Goal: Task Accomplishment & Management: Manage account settings

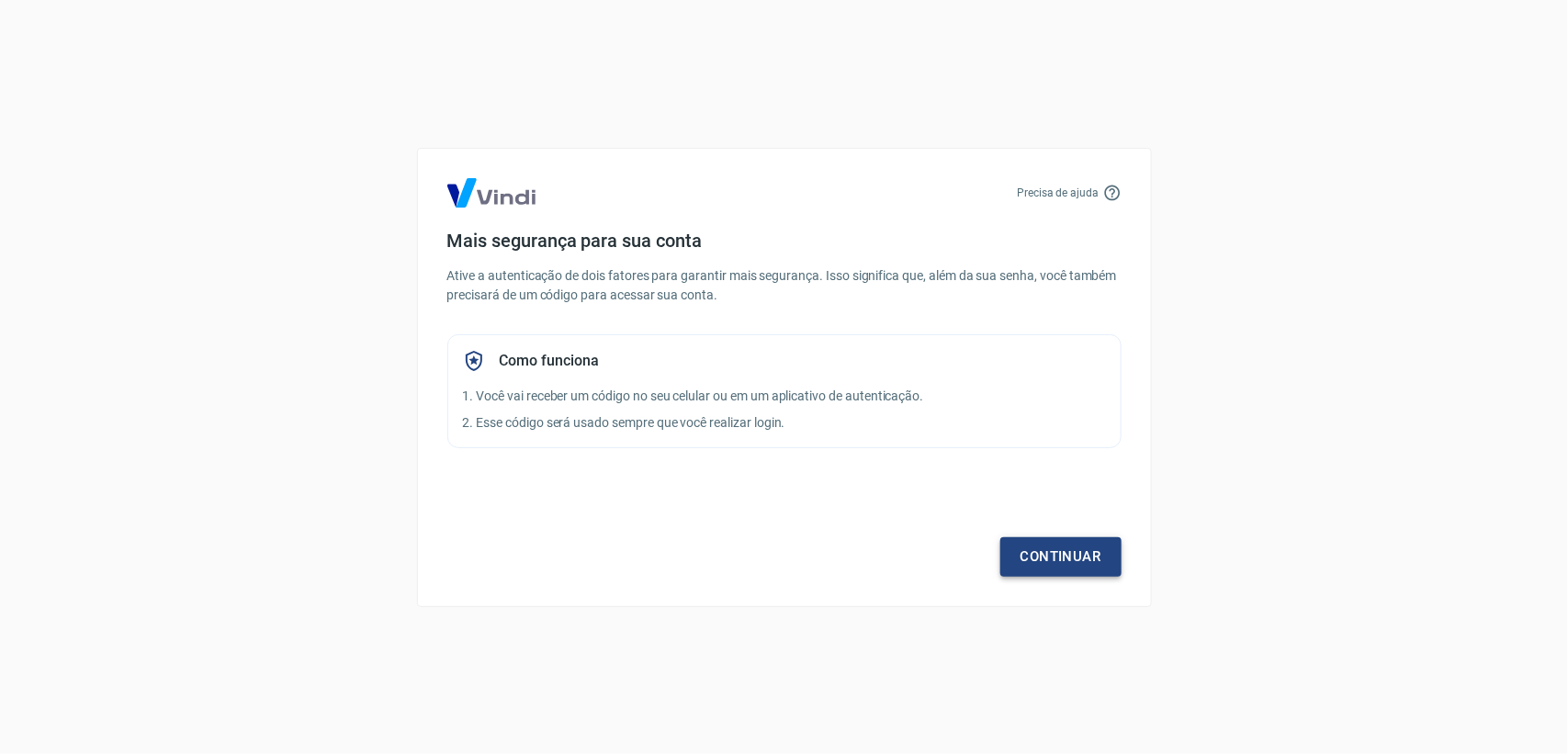
click at [1046, 550] on link "Continuar" at bounding box center [1061, 557] width 121 height 39
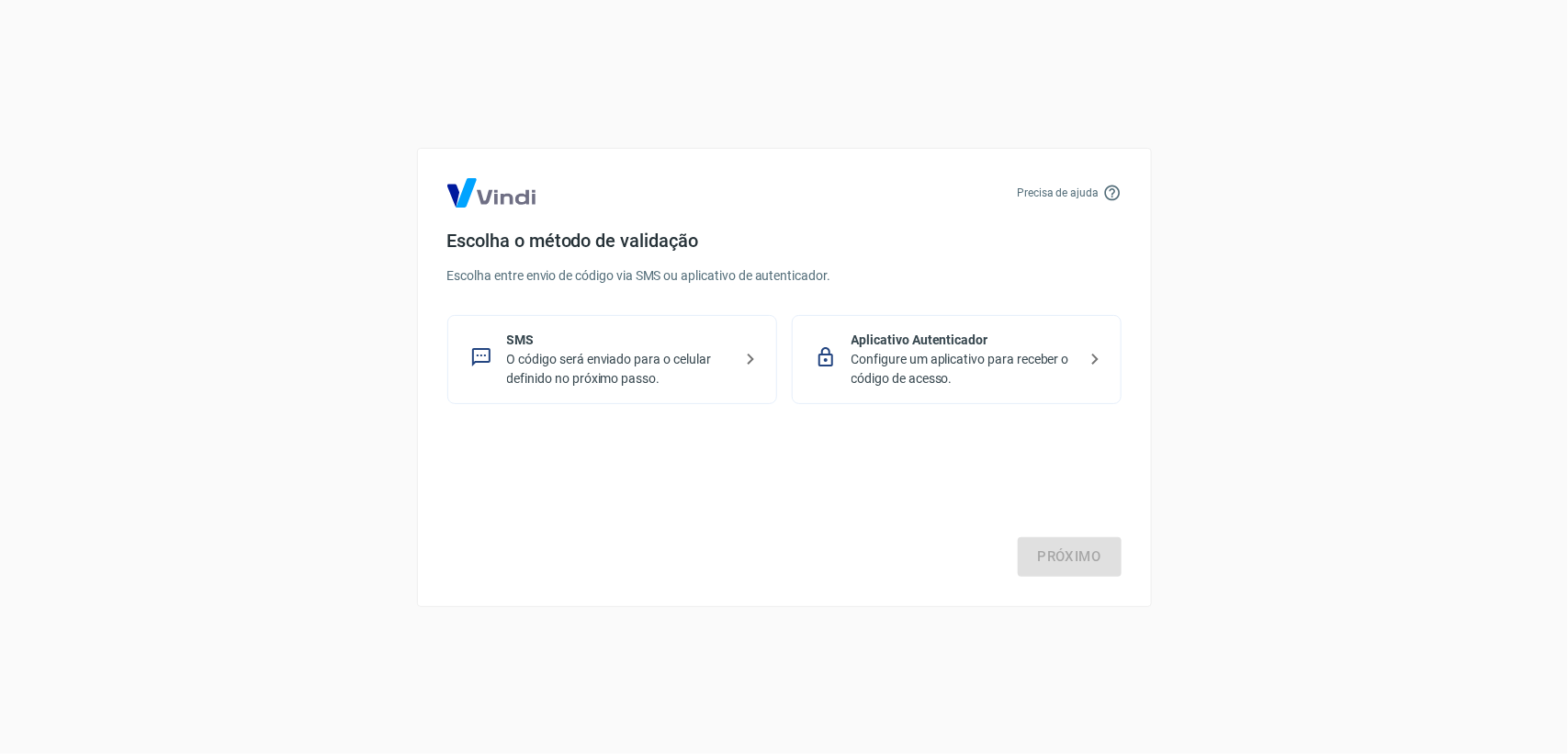
click at [590, 374] on p "O código será enviado para o celular definido no próximo passo." at bounding box center [619, 369] width 225 height 39
click at [1039, 535] on div "Próximo" at bounding box center [784, 501] width 675 height 151
click at [1061, 559] on link "Próximo" at bounding box center [1070, 557] width 104 height 39
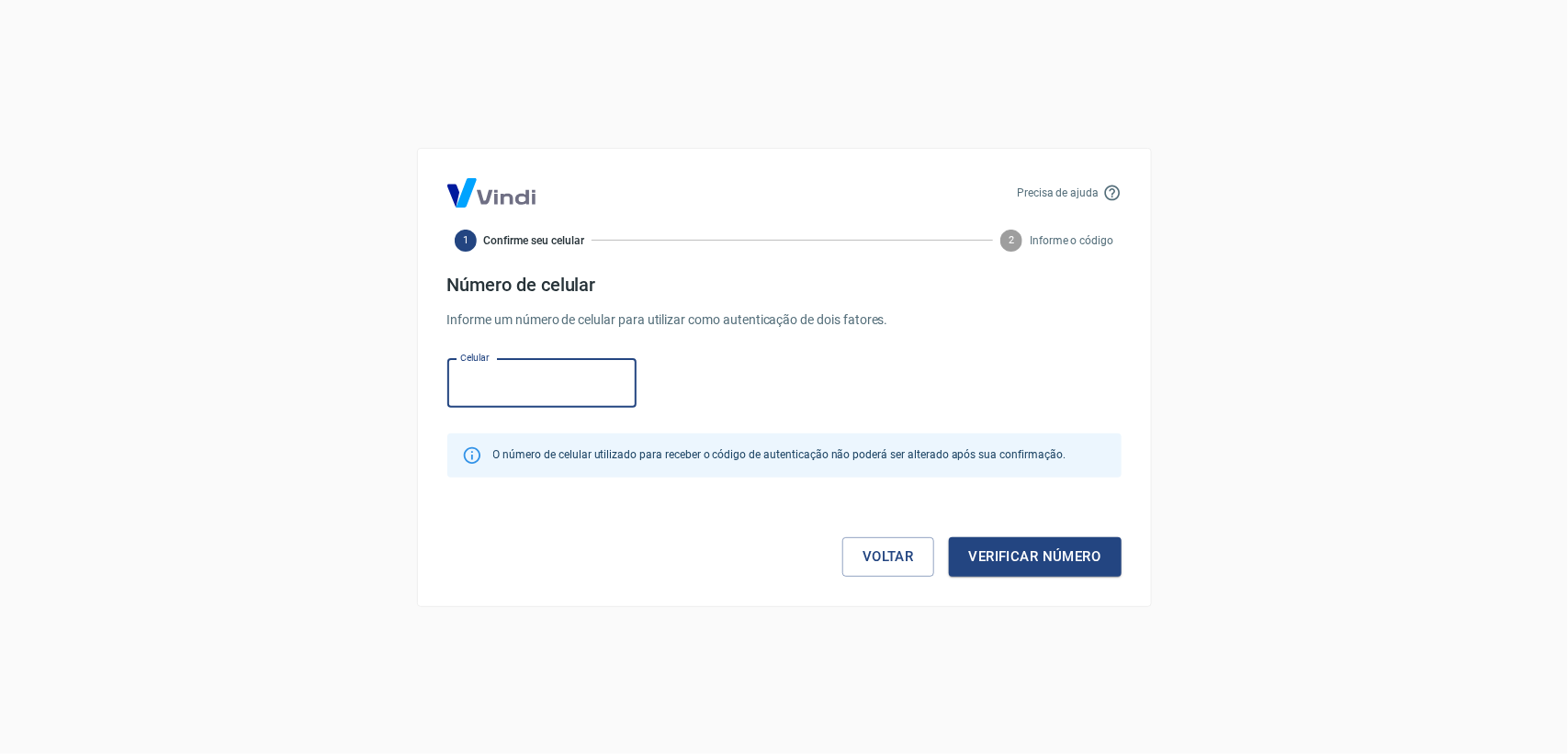
click at [585, 400] on input "Celular" at bounding box center [541, 383] width 189 height 49
type input "[PHONE_NUMBER]"
click at [1068, 547] on button "Verificar número" at bounding box center [1035, 557] width 173 height 39
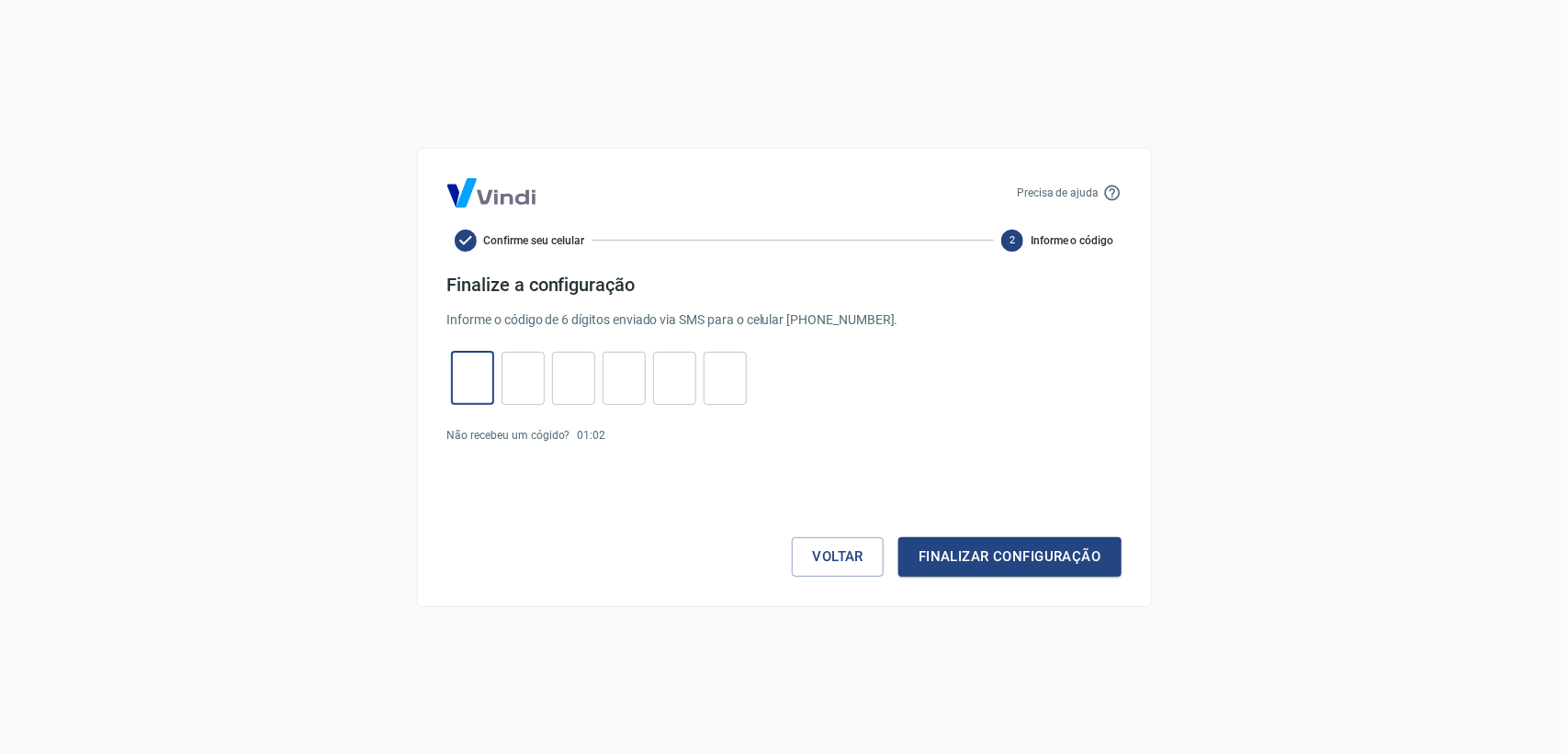
click at [482, 389] on input "tel" at bounding box center [472, 377] width 44 height 40
type input "2"
type input "9"
type input "0"
type input "5"
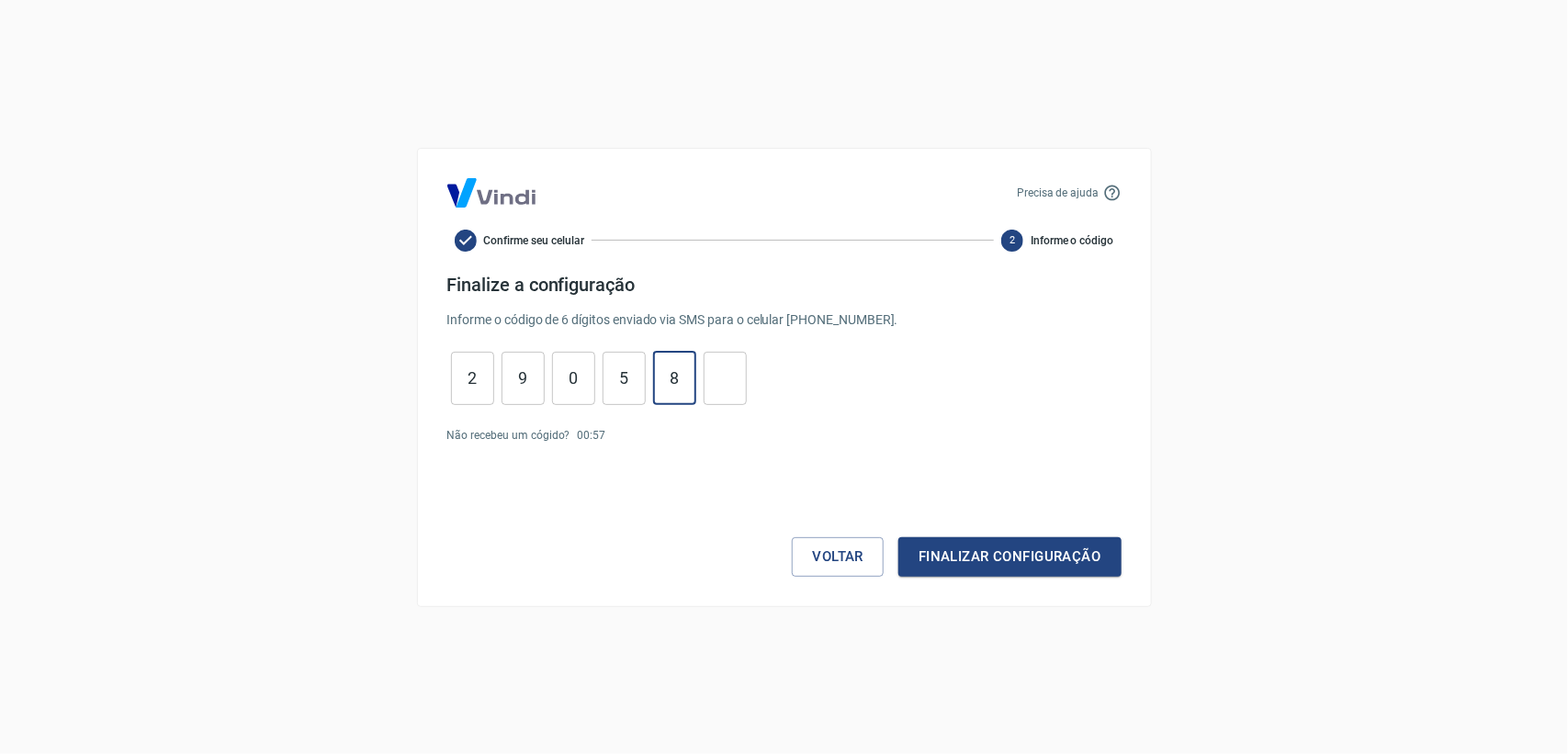
type input "8"
type input "3"
click at [1021, 551] on button "Finalizar configuração" at bounding box center [1010, 557] width 222 height 39
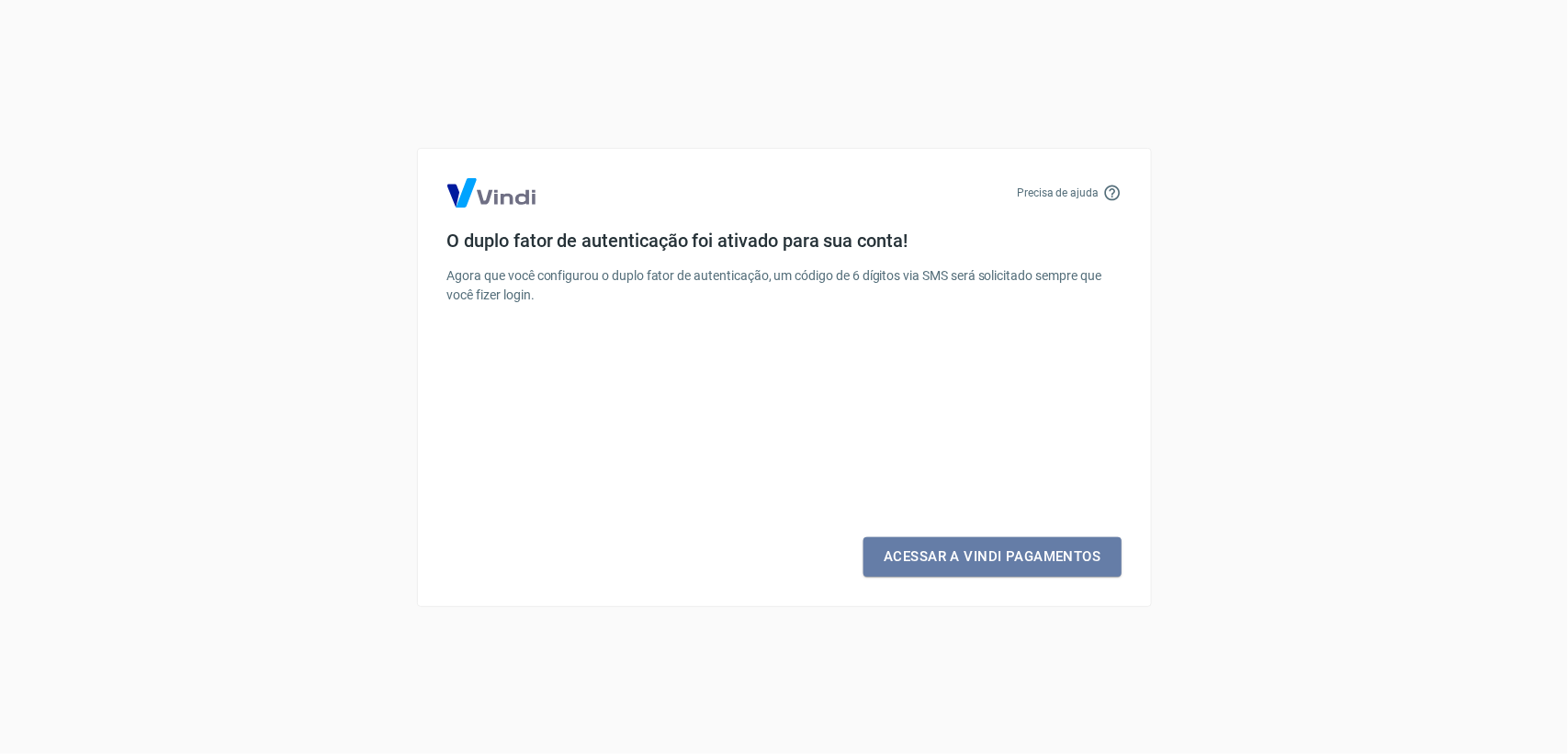
click at [1021, 551] on link "Acessar a Vindi Pagamentos" at bounding box center [992, 557] width 257 height 39
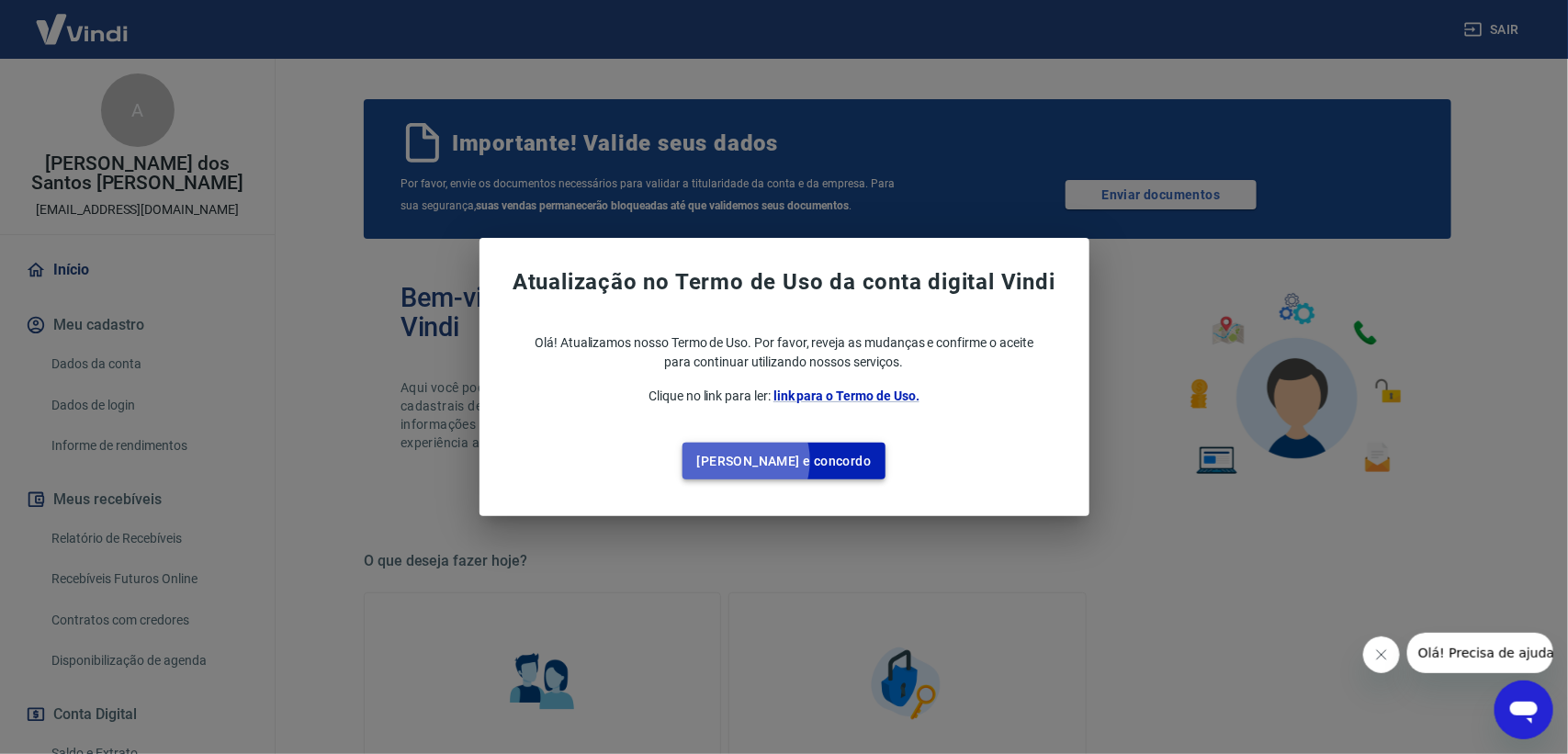
click at [774, 461] on button "[PERSON_NAME] e concordo" at bounding box center [785, 461] width 204 height 38
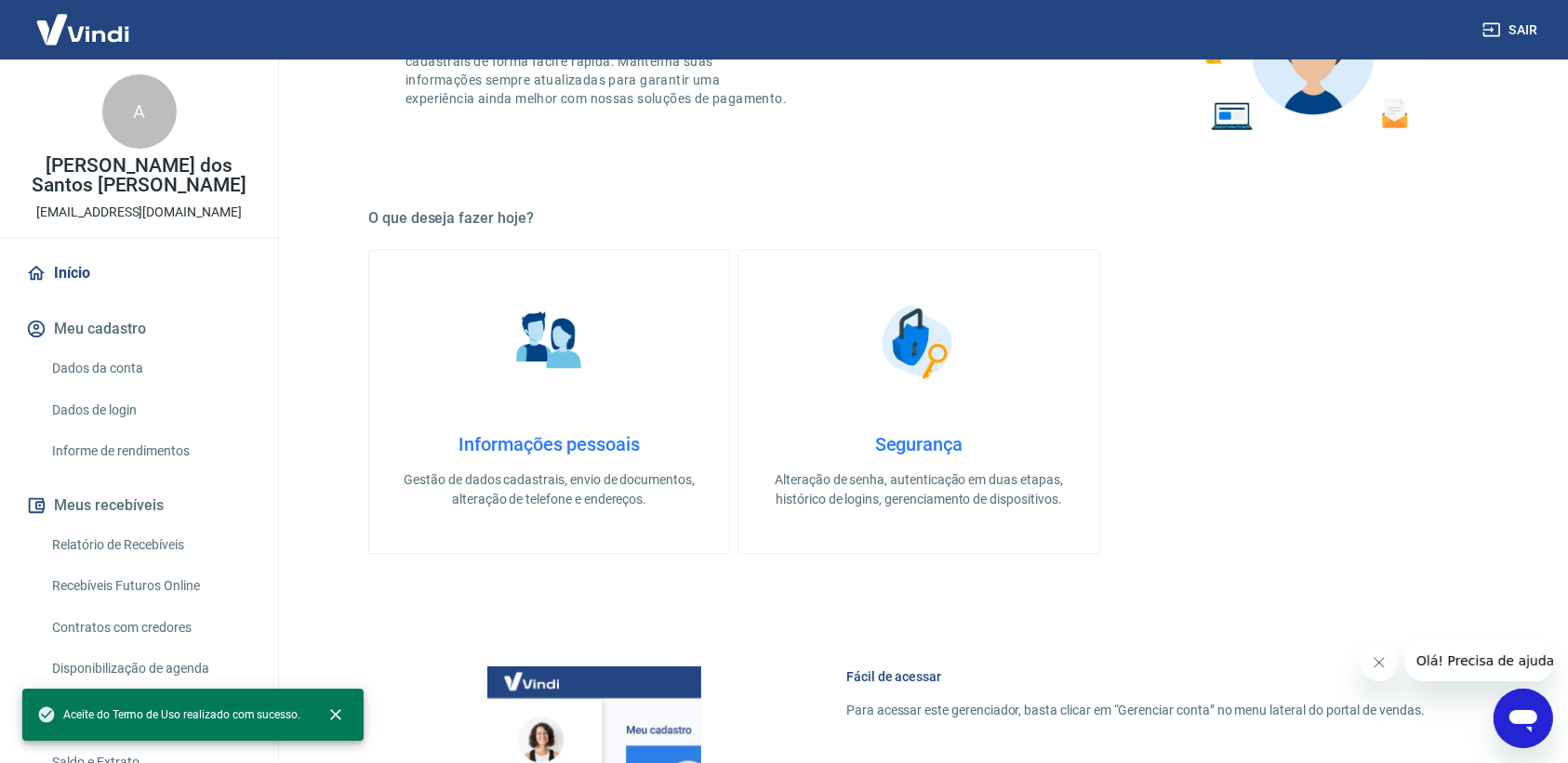
scroll to position [355, 0]
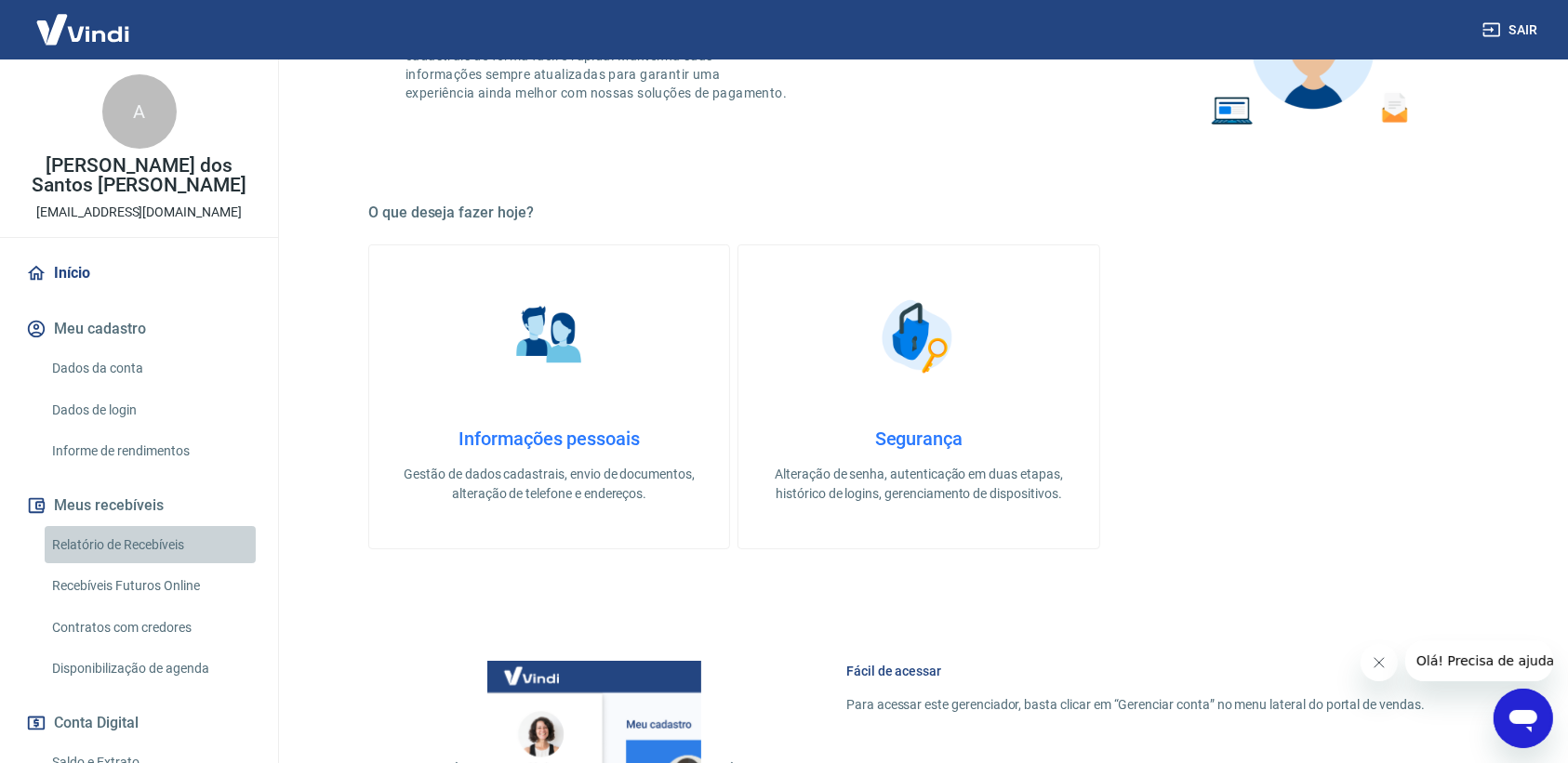
click at [164, 546] on link "Relatório de Recebíveis" at bounding box center [150, 545] width 211 height 38
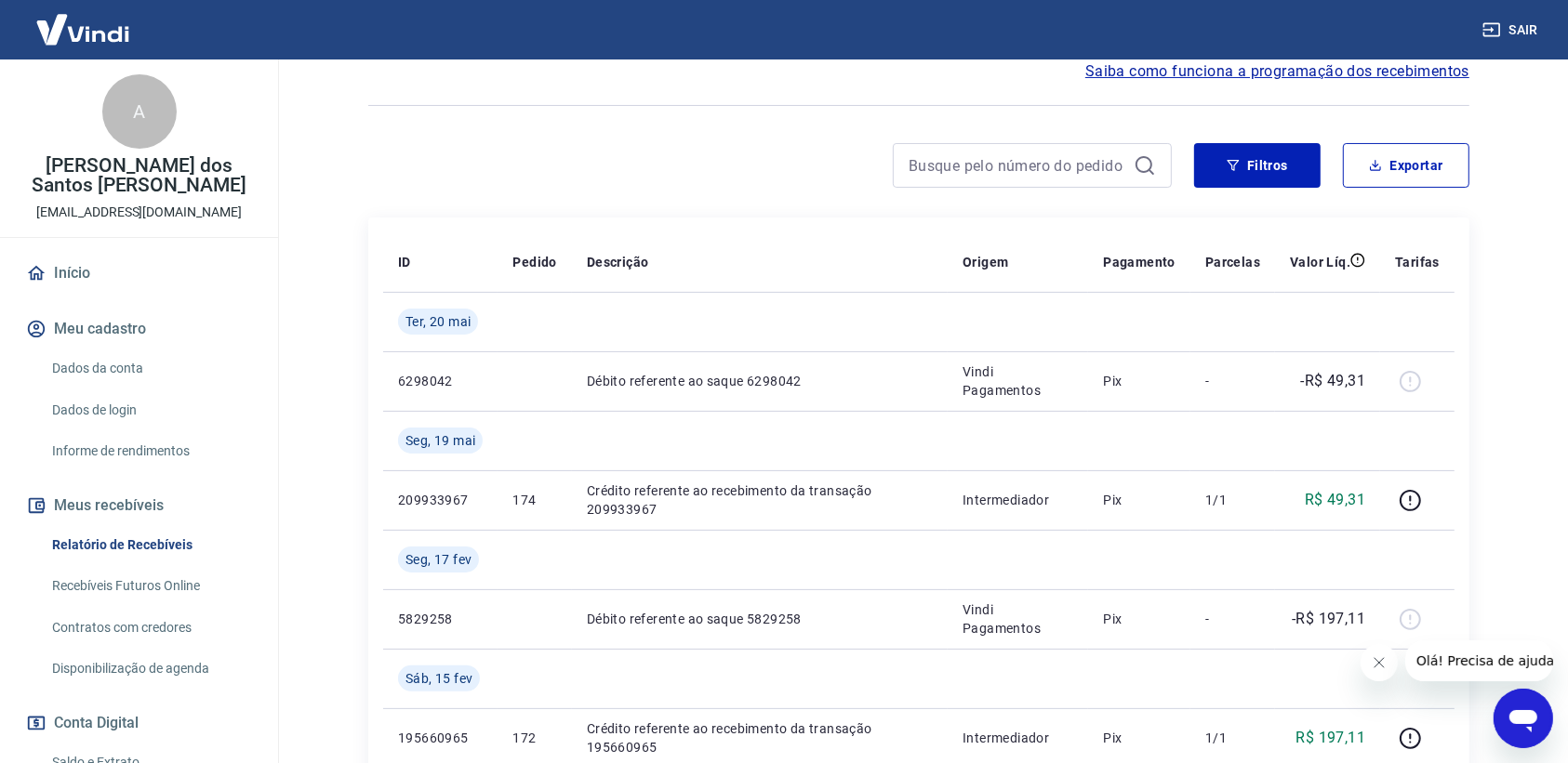
scroll to position [204, 0]
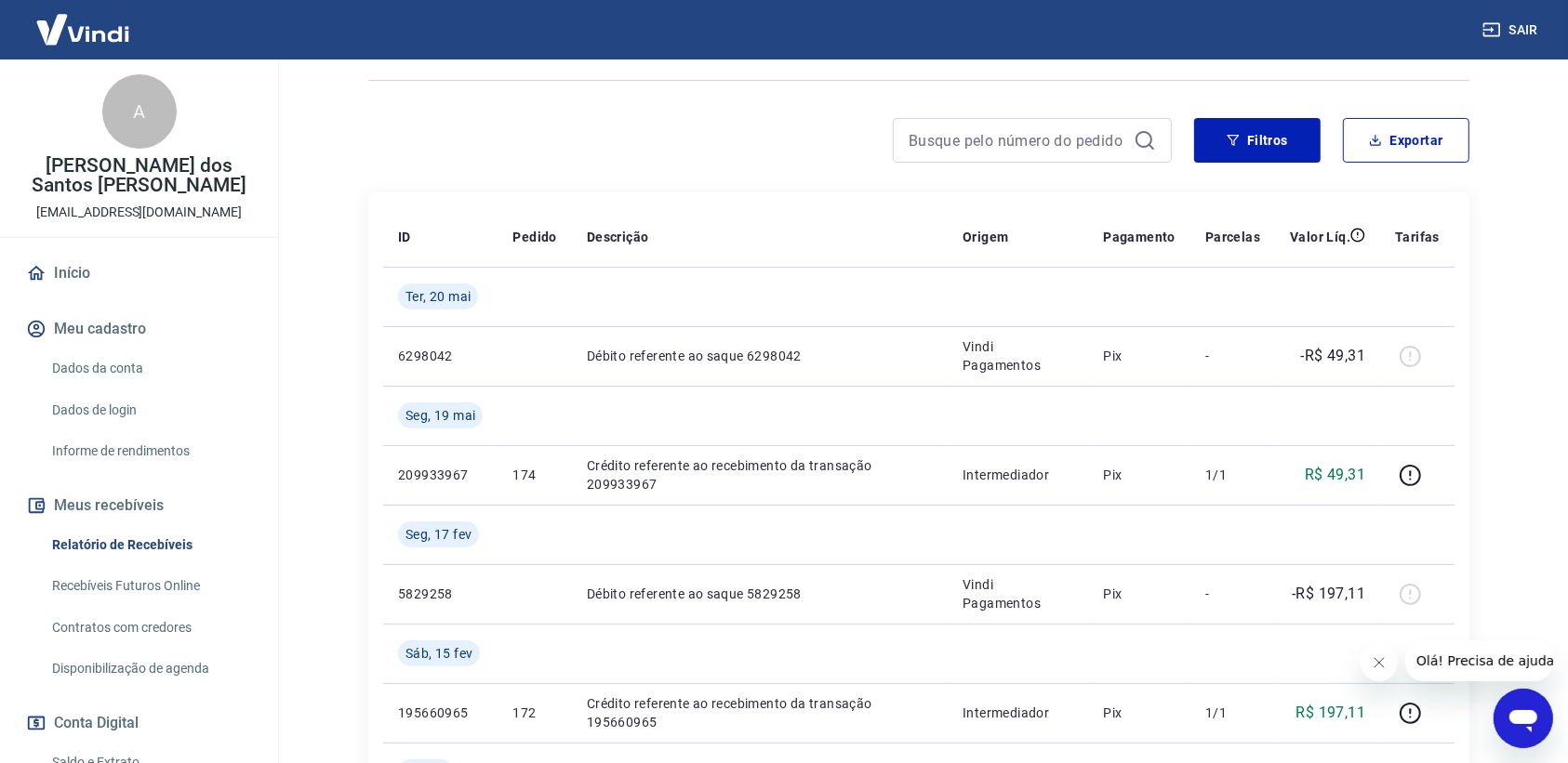
click at [172, 574] on link "Recebíveis Futuros Online" at bounding box center [150, 586] width 211 height 38
